Goal: Contribute content: Contribute content

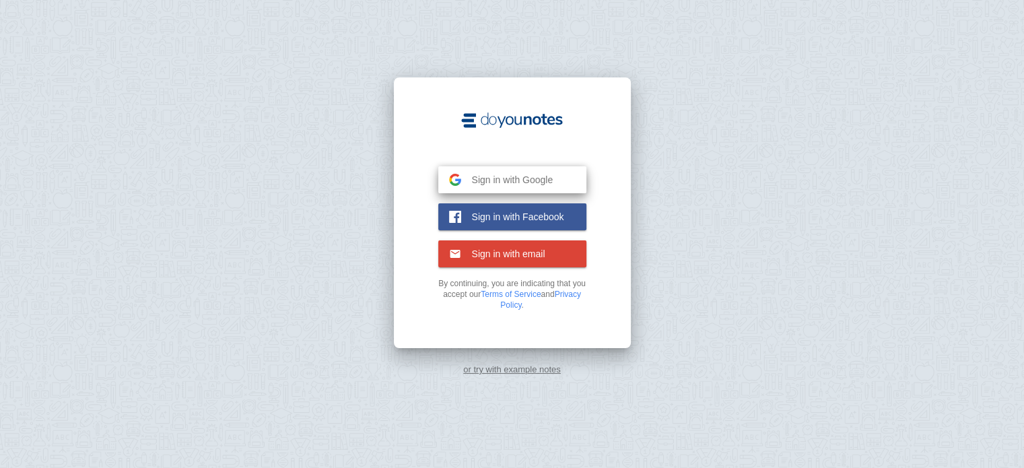
click at [456, 177] on img at bounding box center [455, 180] width 12 height 12
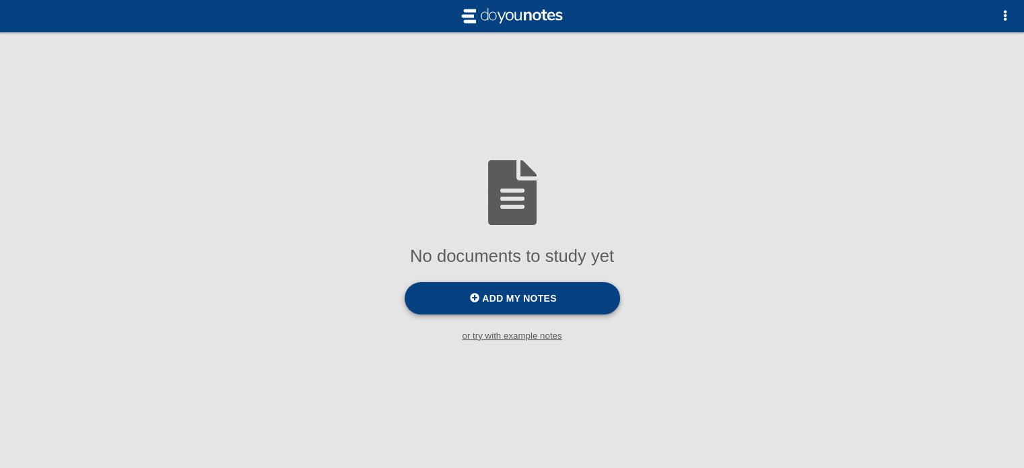
click at [533, 287] on label "Add my notes" at bounding box center [512, 298] width 215 height 32
click at [0, 0] on input "Add my notes" at bounding box center [0, 0] width 0 height 0
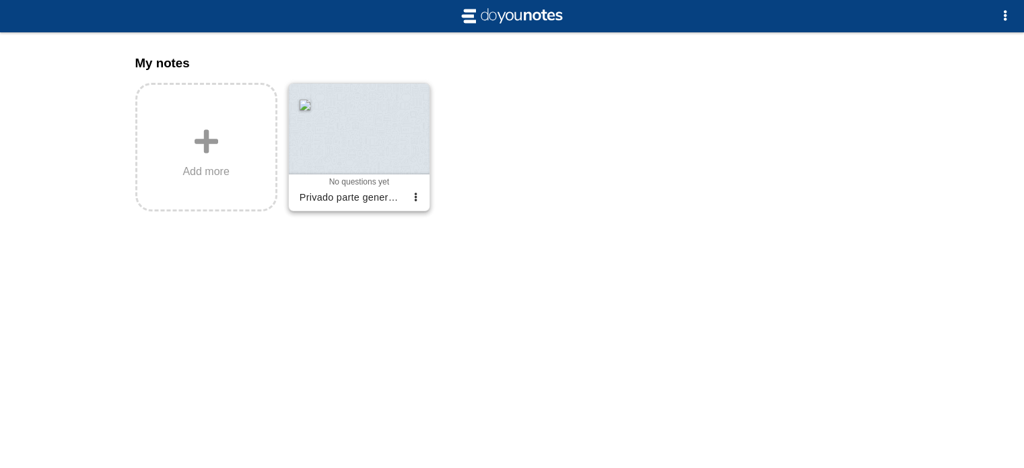
click at [361, 129] on div at bounding box center [359, 128] width 141 height 91
click at [0, 0] on div at bounding box center [0, 0] width 0 height 0
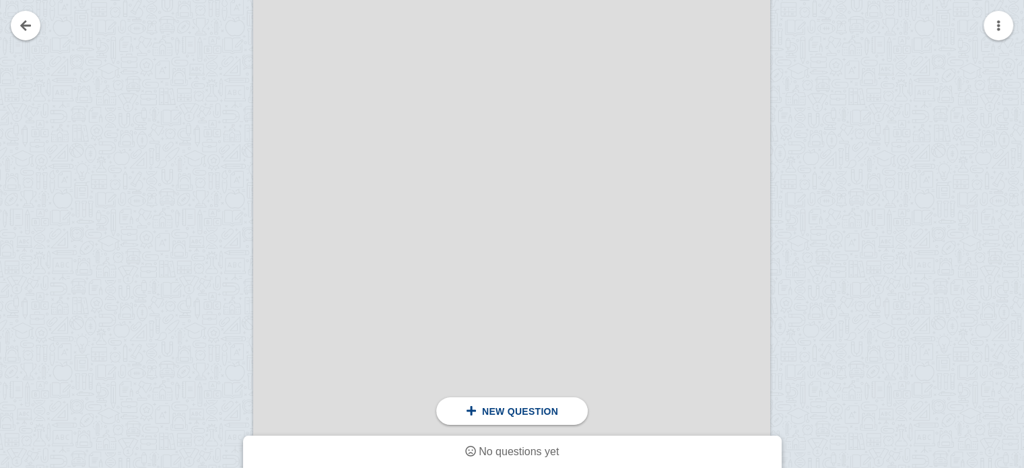
scroll to position [5649, 0]
